Goal: Task Accomplishment & Management: Use online tool/utility

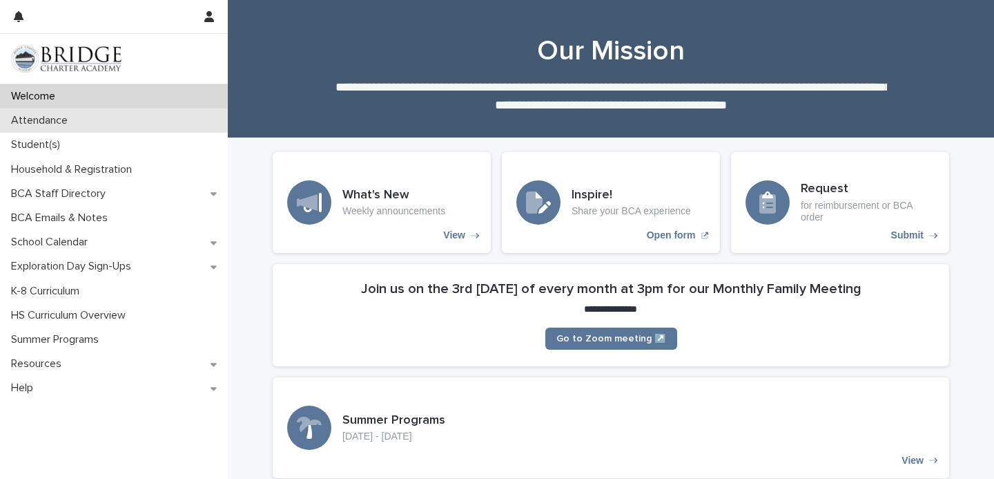
click at [144, 117] on div "Attendance" at bounding box center [114, 120] width 228 height 24
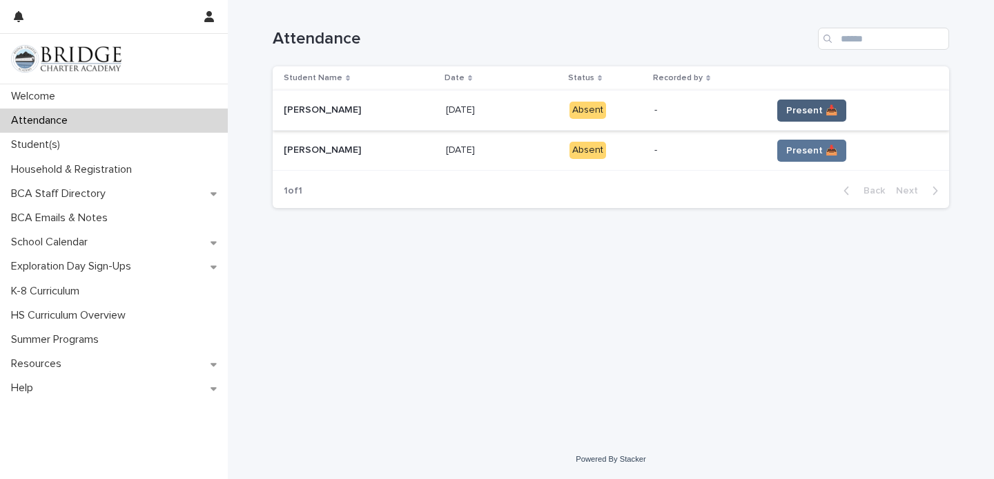
click at [787, 106] on span "Present 📥" at bounding box center [812, 111] width 51 height 14
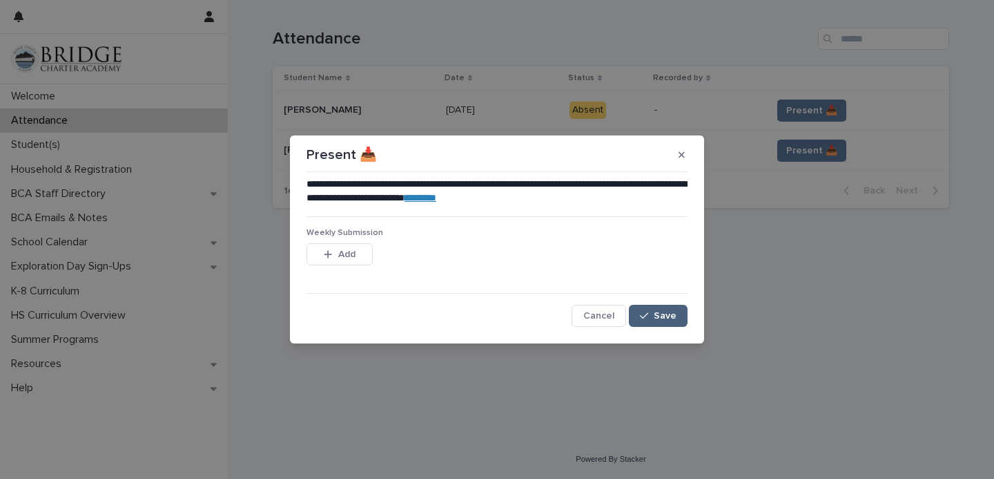
click at [654, 314] on div "button" at bounding box center [647, 316] width 14 height 10
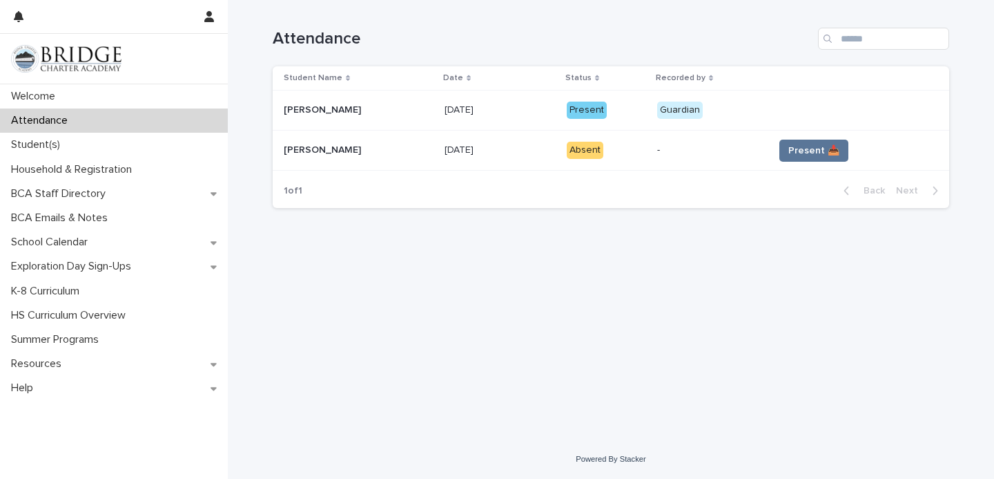
click at [791, 157] on span "Present 📥" at bounding box center [814, 151] width 51 height 14
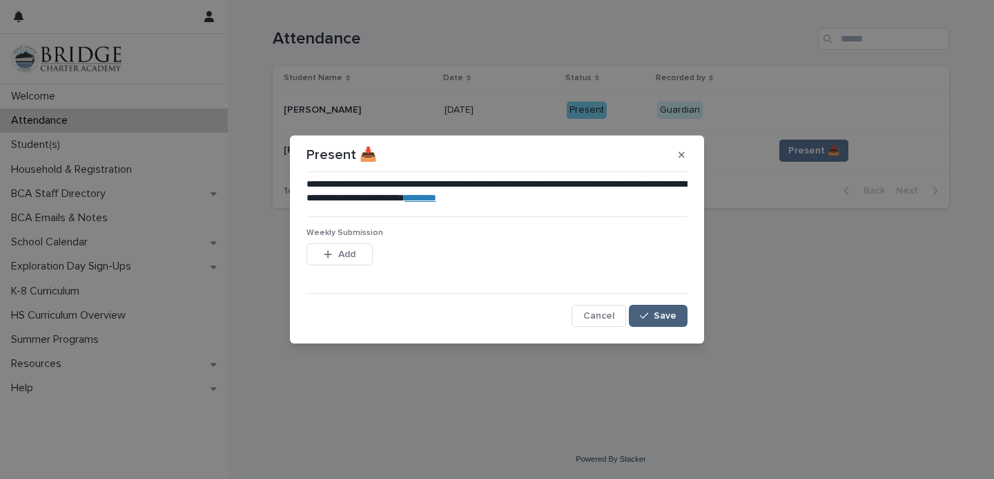
click at [652, 318] on div "button" at bounding box center [647, 316] width 14 height 10
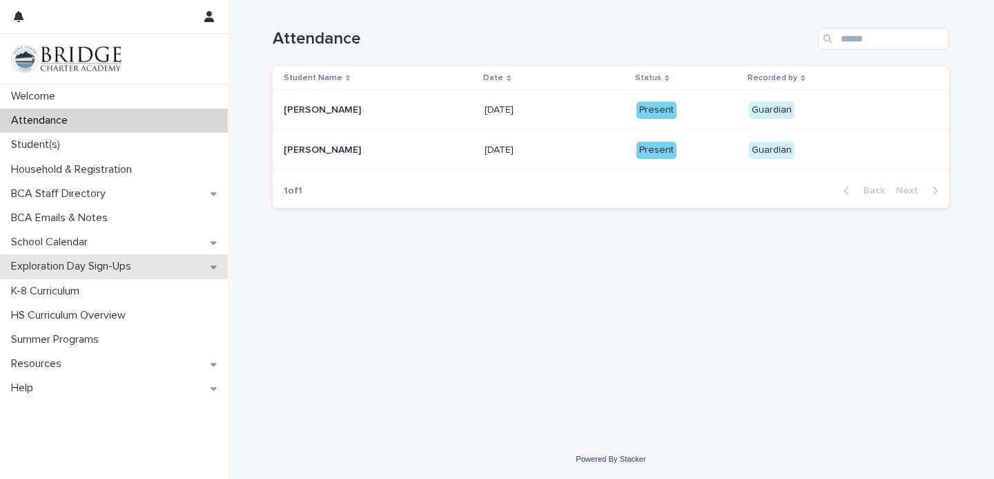
click at [214, 258] on div "Exploration Day Sign-Ups" at bounding box center [114, 266] width 228 height 24
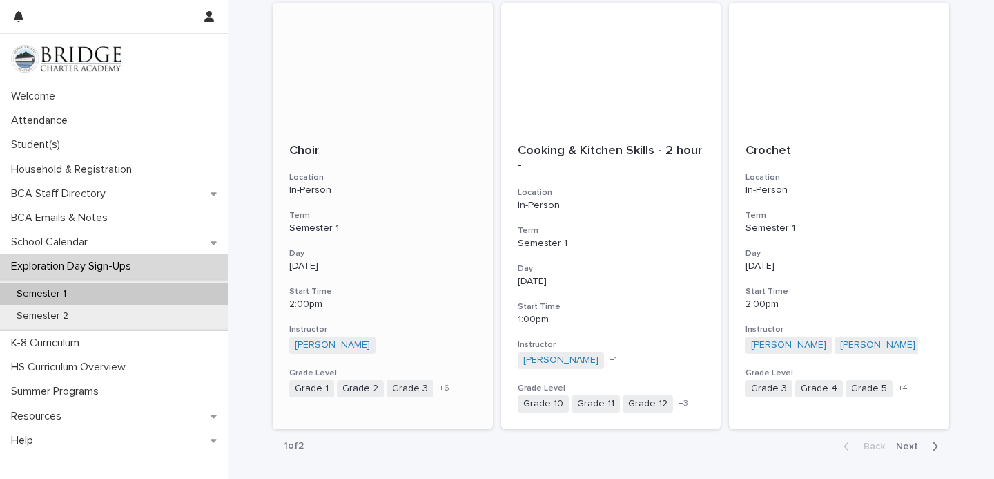
scroll to position [1588, 0]
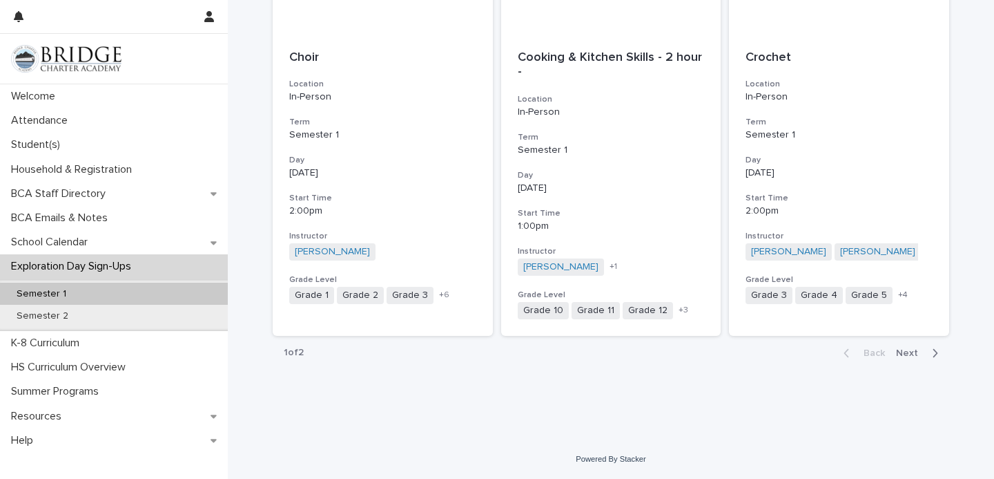
click at [912, 353] on span "Next" at bounding box center [911, 353] width 30 height 10
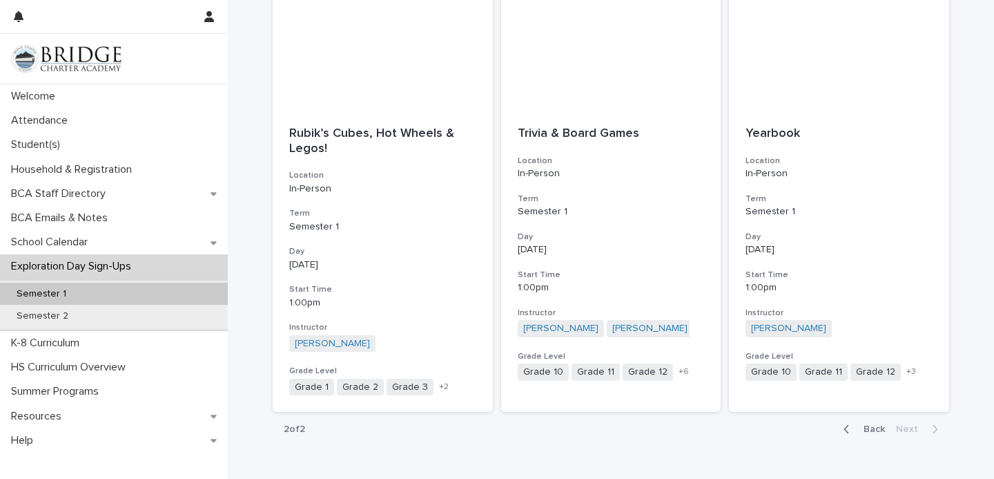
scroll to position [1604, 0]
